Goal: Transaction & Acquisition: Purchase product/service

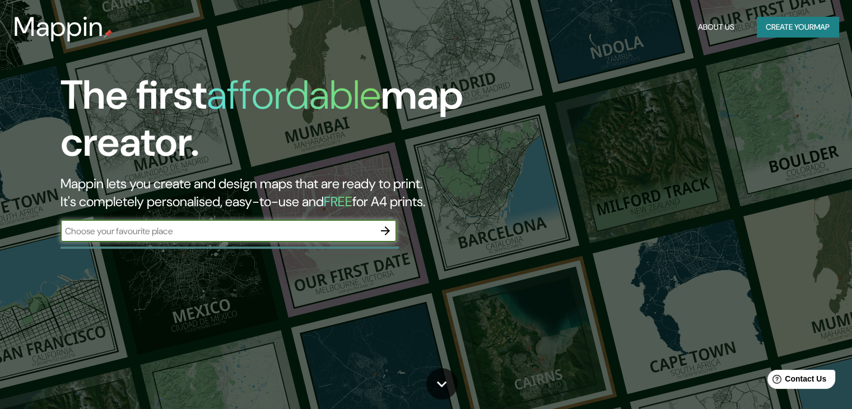
click at [225, 234] on input "text" at bounding box center [218, 231] width 314 height 13
type input "mall del sur"
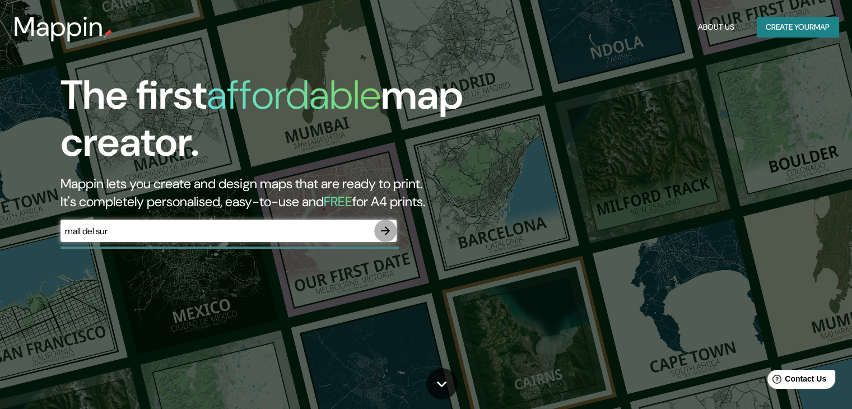
click at [384, 234] on icon "button" at bounding box center [385, 230] width 13 height 13
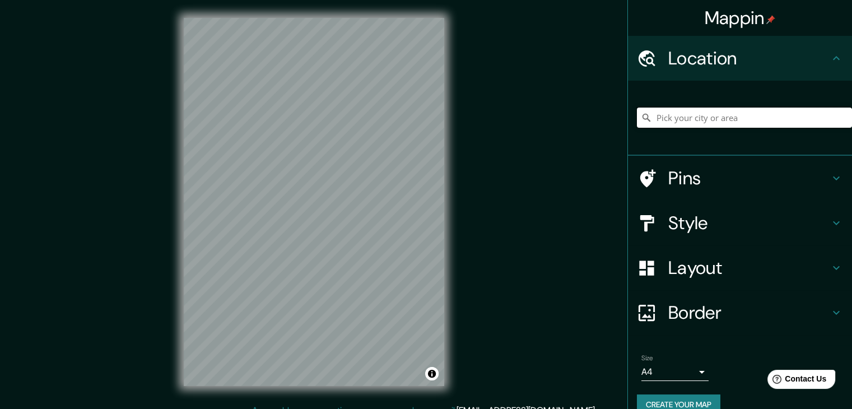
click at [673, 116] on input "Pick your city or area" at bounding box center [744, 118] width 215 height 20
type input "[GEOGRAPHIC_DATA][PERSON_NAME] 2170000, [GEOGRAPHIC_DATA]"
click at [839, 114] on icon "Clear" at bounding box center [843, 117] width 9 height 9
click at [796, 116] on input "[GEOGRAPHIC_DATA][PERSON_NAME], [GEOGRAPHIC_DATA], [GEOGRAPHIC_DATA], [GEOGRAPH…" at bounding box center [744, 118] width 215 height 20
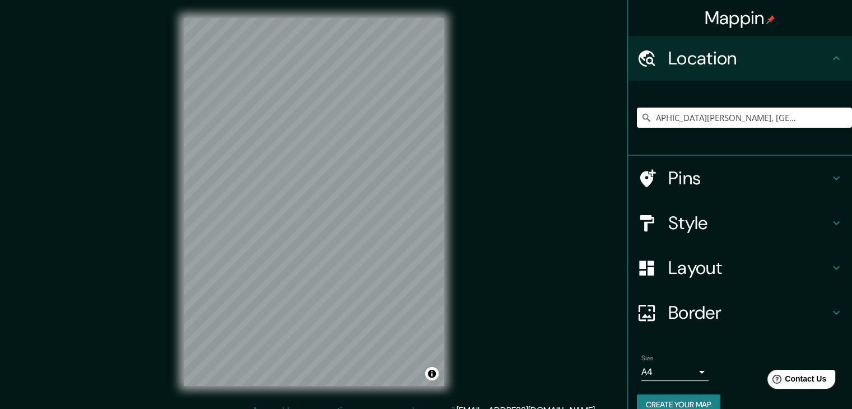
drag, startPoint x: 807, startPoint y: 117, endPoint x: 847, endPoint y: 117, distance: 39.2
click at [847, 117] on div "Mappin Location [GEOGRAPHIC_DATA][PERSON_NAME], [GEOGRAPHIC_DATA], [GEOGRAPHIC_…" at bounding box center [740, 204] width 225 height 409
click at [693, 117] on input "[GEOGRAPHIC_DATA][PERSON_NAME], [GEOGRAPHIC_DATA], [GEOGRAPHIC_DATA], [GEOGRAPH…" at bounding box center [744, 118] width 215 height 20
click at [654, 124] on input "[GEOGRAPHIC_DATA][PERSON_NAME], [GEOGRAPHIC_DATA], [GEOGRAPHIC_DATA], [GEOGRAPH…" at bounding box center [744, 118] width 215 height 20
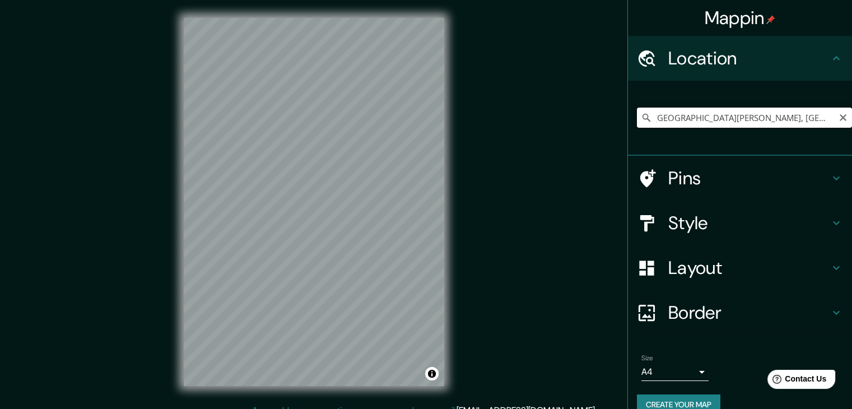
scroll to position [0, 0]
click at [648, 120] on input "[GEOGRAPHIC_DATA][PERSON_NAME], [GEOGRAPHIC_DATA], [GEOGRAPHIC_DATA], [GEOGRAPH…" at bounding box center [744, 118] width 215 height 20
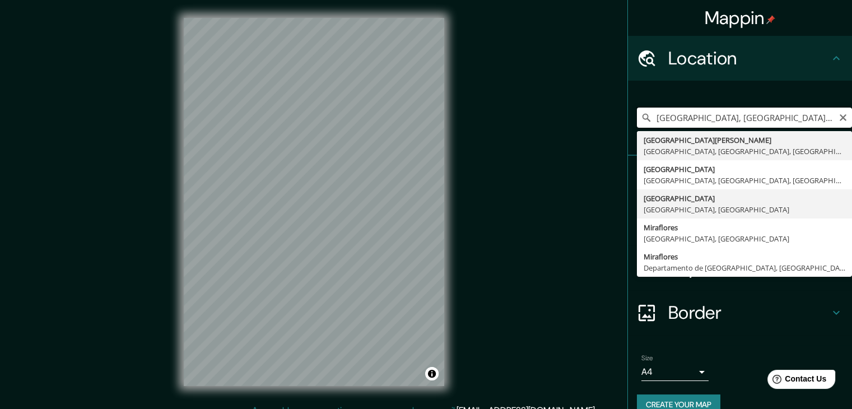
type input "[GEOGRAPHIC_DATA][PERSON_NAME], [GEOGRAPHIC_DATA], [GEOGRAPHIC_DATA], [GEOGRAPH…"
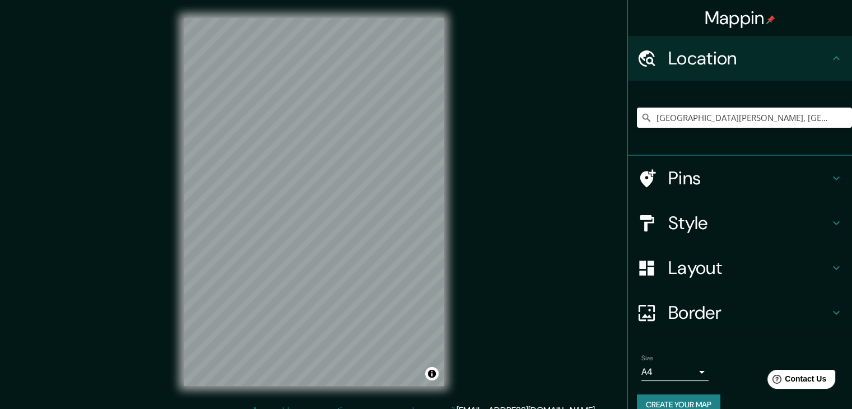
click at [458, 271] on div "© Mapbox © OpenStreetMap Improve this map" at bounding box center [314, 202] width 296 height 404
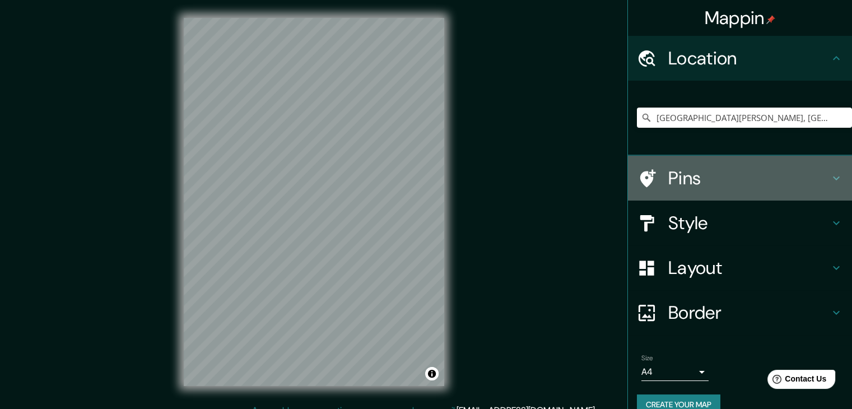
click at [683, 174] on h4 "Pins" at bounding box center [748, 178] width 161 height 22
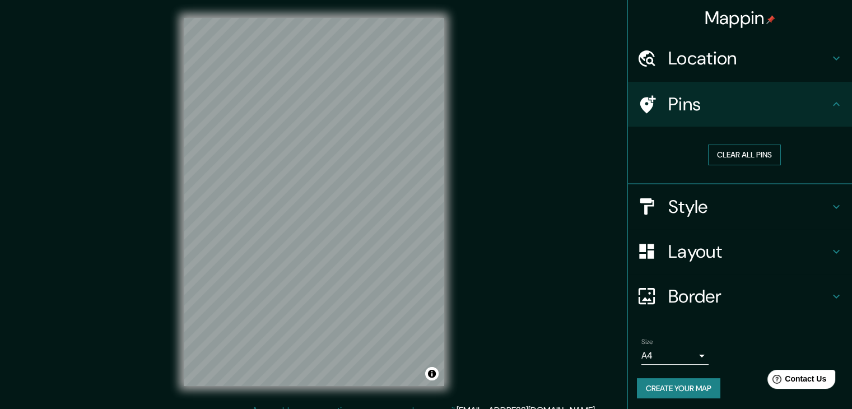
click at [748, 157] on button "Clear all pins" at bounding box center [744, 155] width 73 height 21
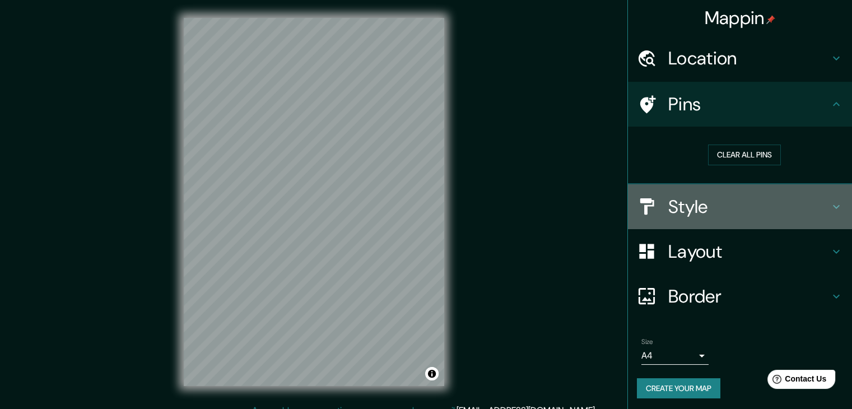
click at [729, 205] on h4 "Style" at bounding box center [748, 207] width 161 height 22
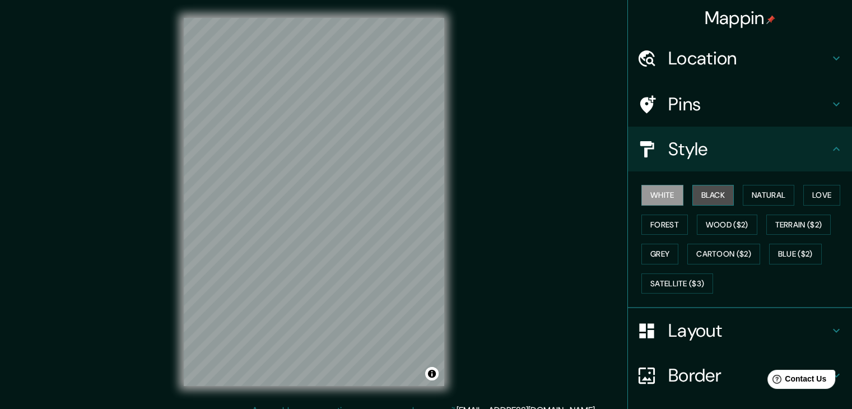
click at [704, 203] on button "Black" at bounding box center [714, 195] width 42 height 21
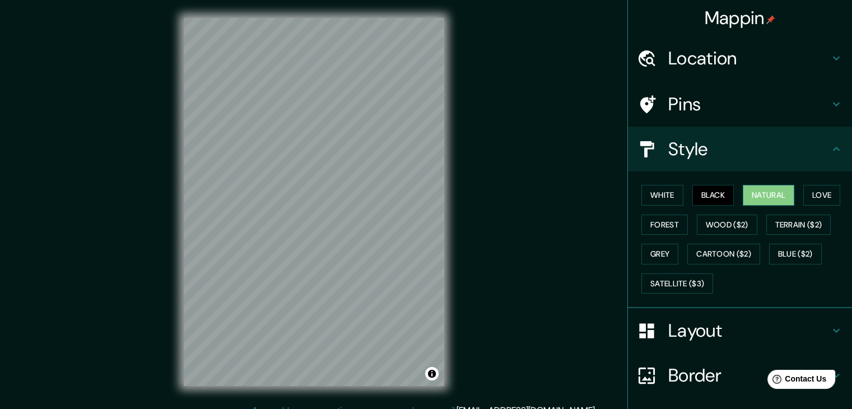
click at [758, 188] on button "Natural" at bounding box center [769, 195] width 52 height 21
click at [659, 224] on button "Forest" at bounding box center [665, 225] width 47 height 21
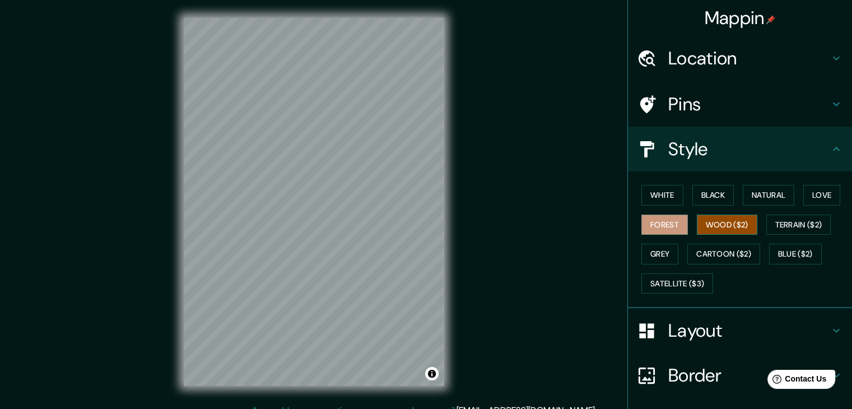
click at [704, 224] on button "Wood ($2)" at bounding box center [727, 225] width 61 height 21
click at [666, 231] on button "Forest" at bounding box center [665, 225] width 47 height 21
click at [820, 196] on button "Love" at bounding box center [821, 195] width 37 height 21
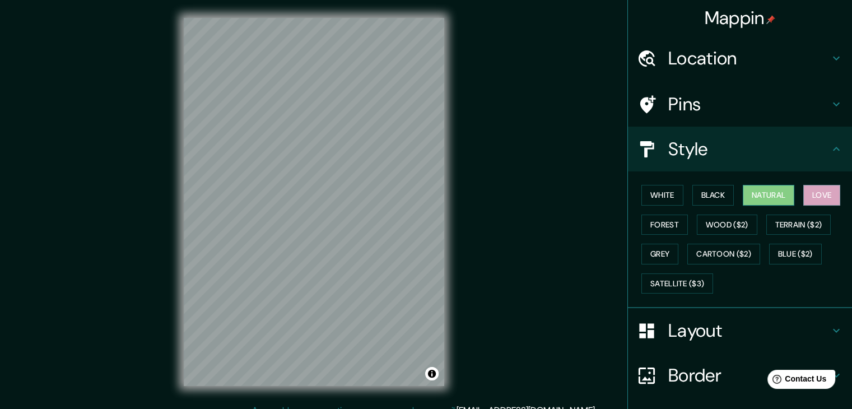
click at [778, 198] on button "Natural" at bounding box center [769, 195] width 52 height 21
click at [668, 224] on button "Forest" at bounding box center [665, 225] width 47 height 21
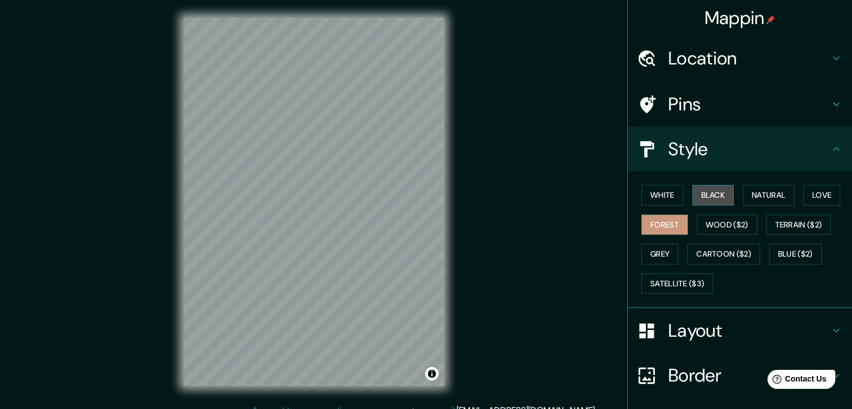
click at [713, 193] on button "Black" at bounding box center [714, 195] width 42 height 21
click at [644, 201] on button "White" at bounding box center [663, 195] width 42 height 21
click at [697, 320] on h4 "Layout" at bounding box center [748, 330] width 161 height 22
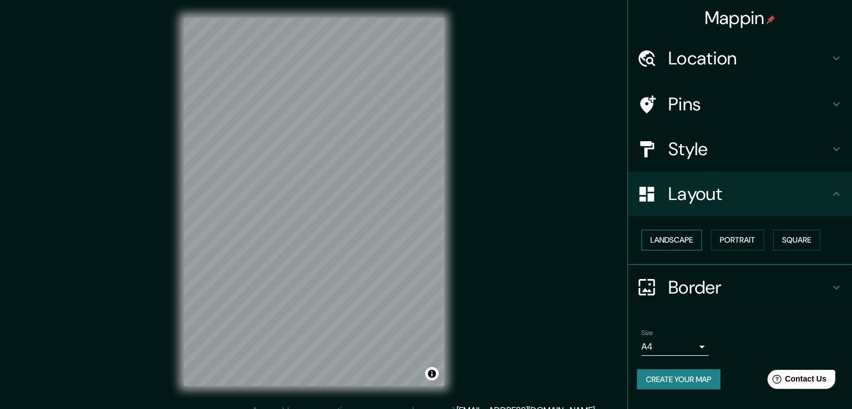
click at [695, 234] on button "Landscape" at bounding box center [672, 240] width 61 height 21
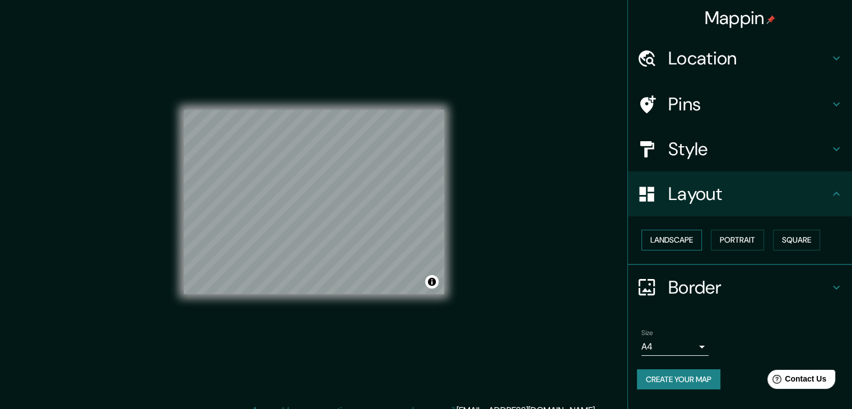
click at [685, 246] on button "Landscape" at bounding box center [672, 240] width 61 height 21
click at [724, 231] on button "Portrait" at bounding box center [737, 240] width 53 height 21
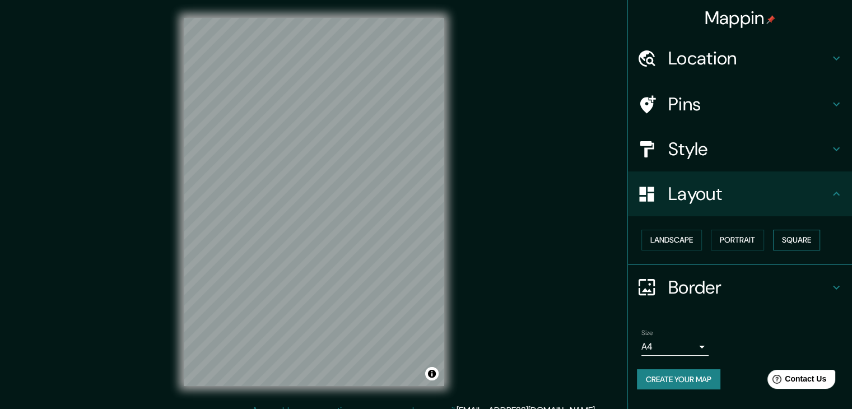
click at [785, 244] on button "Square" at bounding box center [796, 240] width 47 height 21
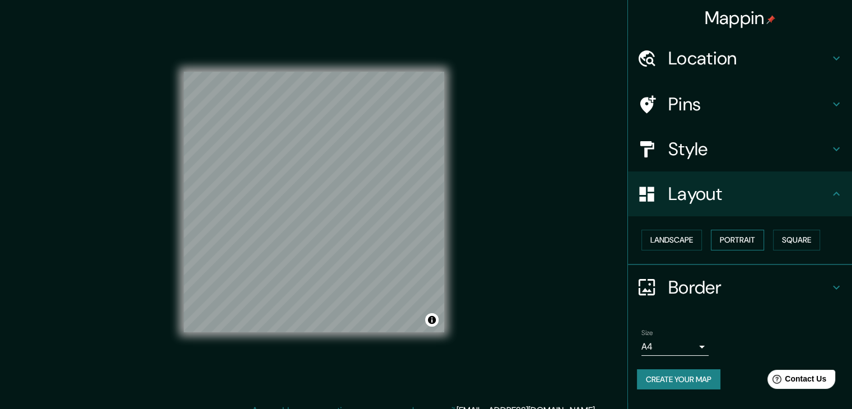
click at [722, 245] on button "Portrait" at bounding box center [737, 240] width 53 height 21
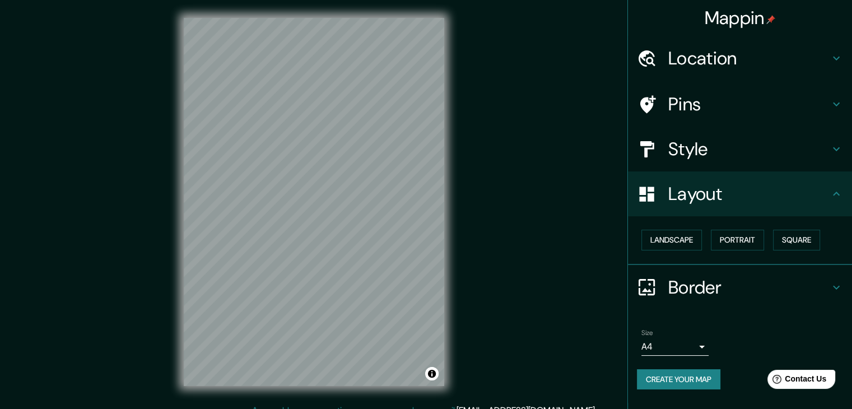
click at [686, 281] on h4 "Border" at bounding box center [748, 287] width 161 height 22
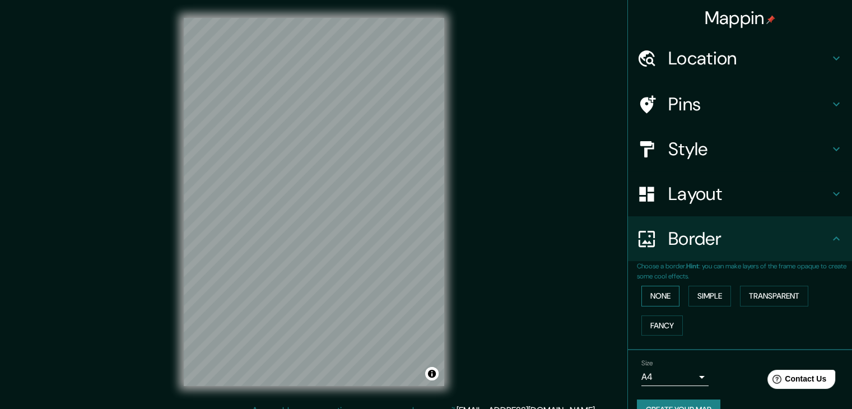
click at [662, 298] on button "None" at bounding box center [661, 296] width 38 height 21
click at [710, 291] on button "Simple" at bounding box center [710, 296] width 43 height 21
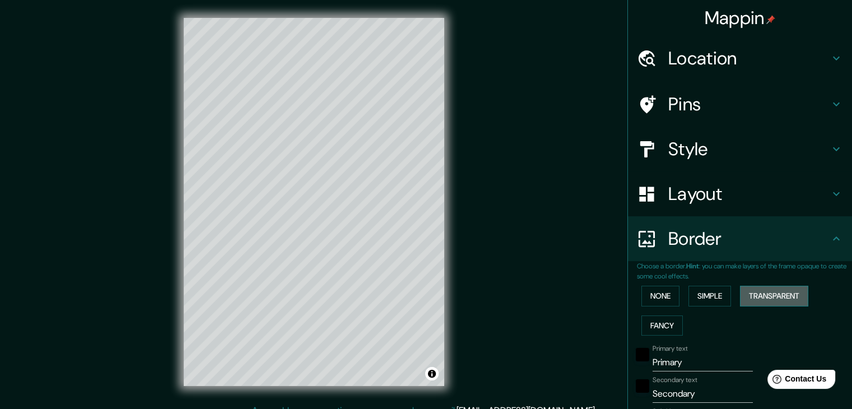
click at [746, 291] on button "Transparent" at bounding box center [774, 296] width 68 height 21
click at [665, 296] on button "None" at bounding box center [661, 296] width 38 height 21
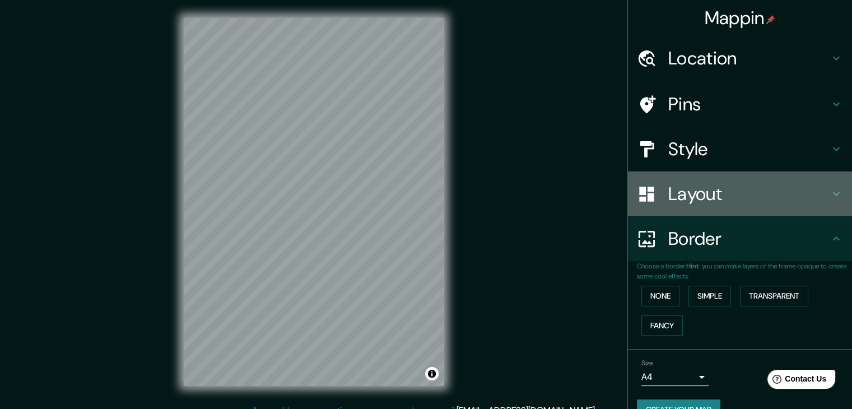
click at [704, 192] on h4 "Layout" at bounding box center [748, 194] width 161 height 22
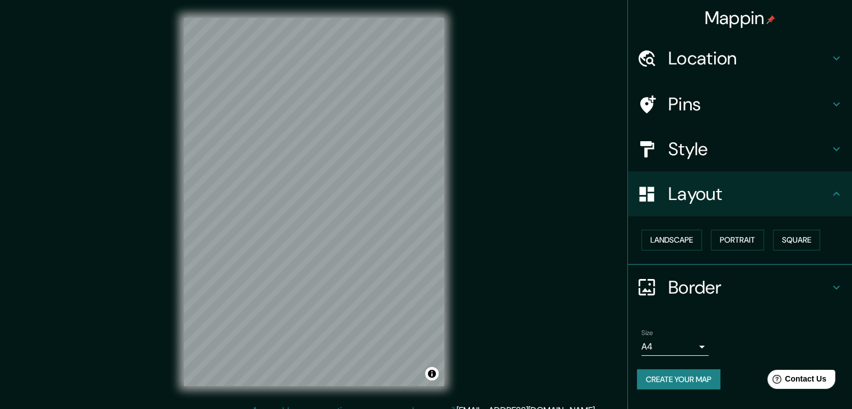
click at [700, 156] on h4 "Style" at bounding box center [748, 149] width 161 height 22
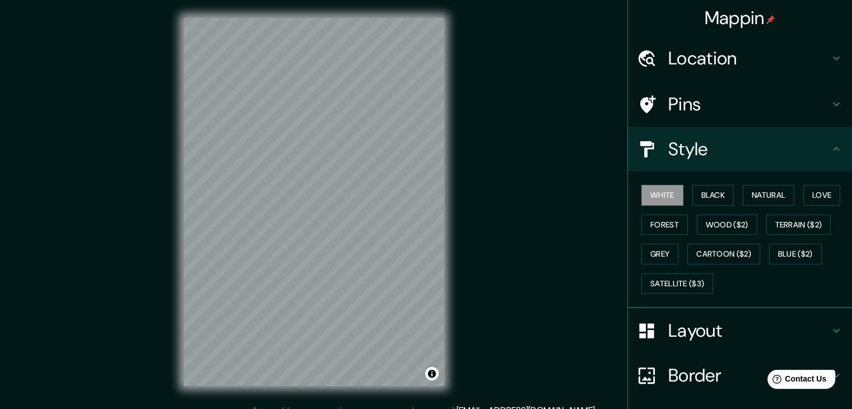
click at [699, 92] on div "Pins" at bounding box center [740, 104] width 224 height 45
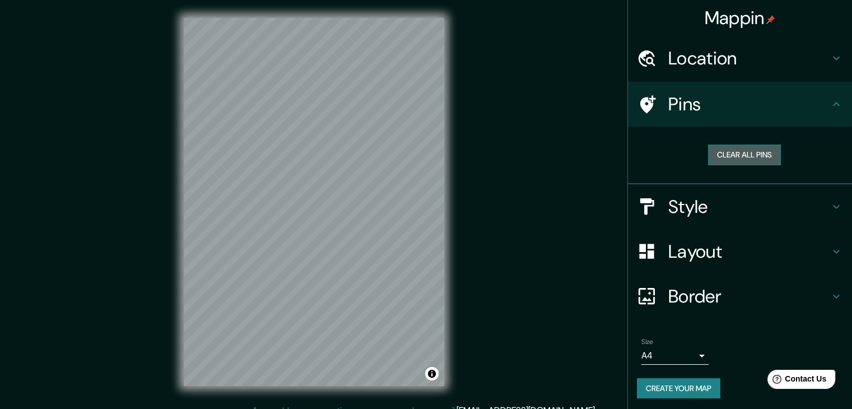
click at [717, 152] on button "Clear all pins" at bounding box center [744, 155] width 73 height 21
click at [737, 153] on button "Clear all pins" at bounding box center [744, 155] width 73 height 21
click at [736, 152] on button "Clear all pins" at bounding box center [744, 155] width 73 height 21
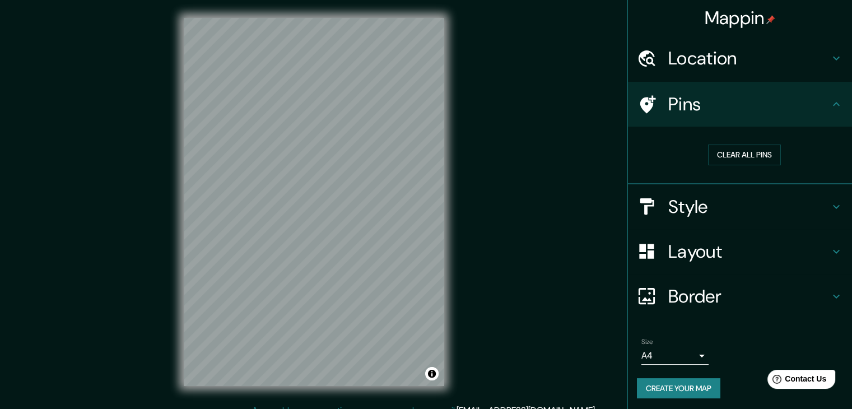
click at [445, 245] on div "© Mapbox © OpenStreetMap Improve this map" at bounding box center [314, 202] width 296 height 404
click at [289, 189] on div at bounding box center [288, 187] width 9 height 9
click at [303, 198] on div at bounding box center [304, 195] width 9 height 9
click at [301, 196] on div at bounding box center [302, 191] width 9 height 9
click at [314, 200] on div at bounding box center [318, 197] width 9 height 9
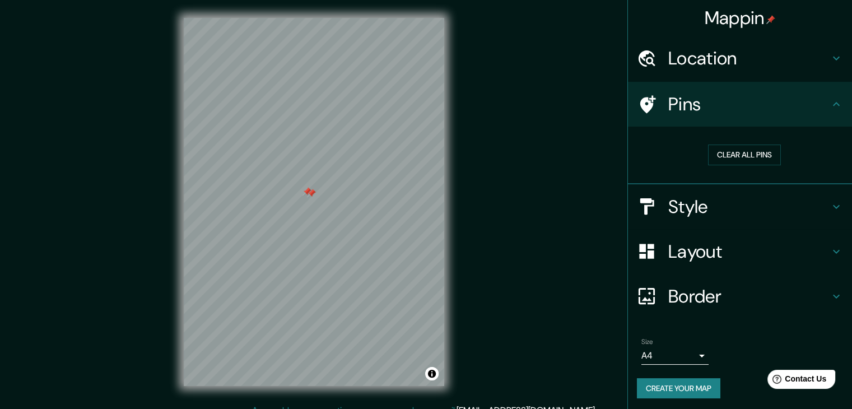
click at [312, 193] on div at bounding box center [311, 193] width 9 height 9
click at [307, 189] on div at bounding box center [307, 191] width 9 height 9
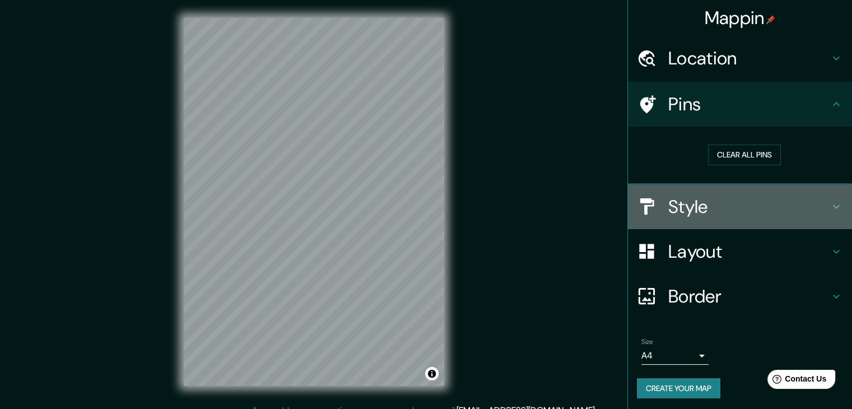
click at [763, 196] on h4 "Style" at bounding box center [748, 207] width 161 height 22
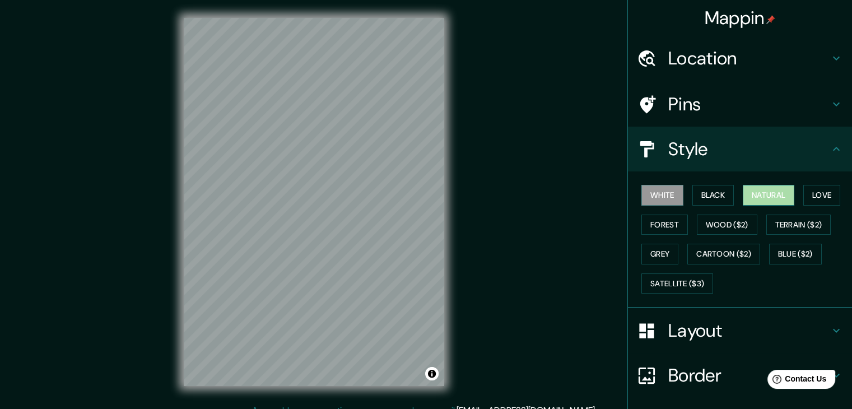
drag, startPoint x: 746, startPoint y: 201, endPoint x: 746, endPoint y: 195, distance: 5.6
click at [746, 199] on button "Natural" at bounding box center [769, 195] width 52 height 21
click at [721, 191] on button "Black" at bounding box center [714, 195] width 42 height 21
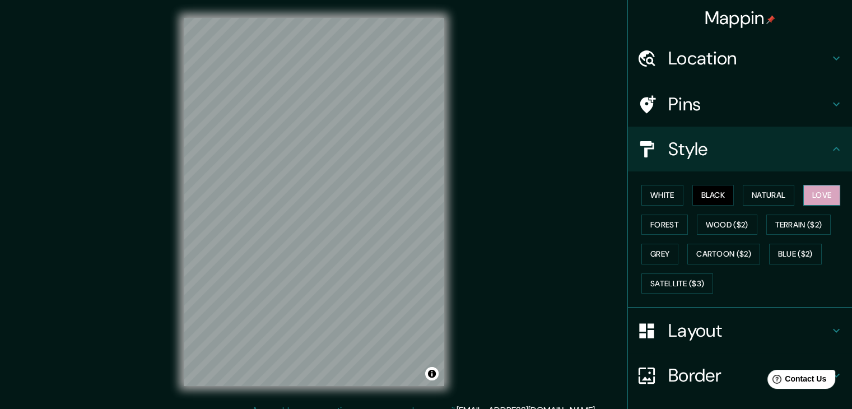
click at [811, 202] on button "Love" at bounding box center [821, 195] width 37 height 21
click at [649, 254] on button "Grey" at bounding box center [660, 254] width 37 height 21
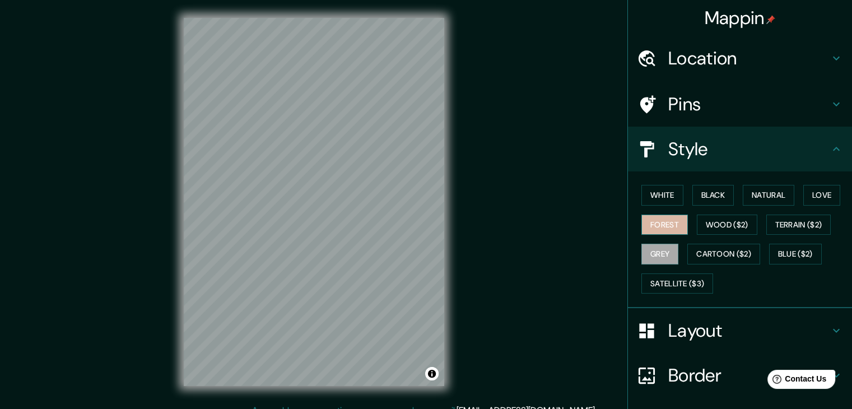
click at [655, 231] on button "Forest" at bounding box center [665, 225] width 47 height 21
click at [721, 192] on button "Black" at bounding box center [714, 195] width 42 height 21
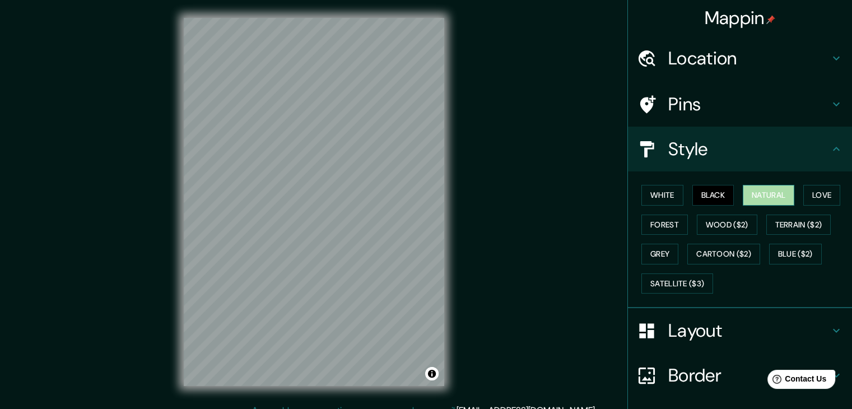
click at [743, 191] on button "Natural" at bounding box center [769, 195] width 52 height 21
click at [286, 199] on div at bounding box center [284, 195] width 9 height 9
